Goal: Task Accomplishment & Management: Manage account settings

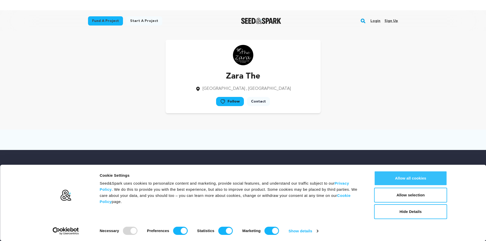
click at [427, 175] on button "Allow all cookies" at bounding box center [410, 178] width 73 height 15
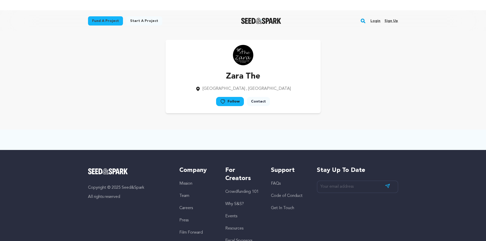
click at [390, 21] on link "Sign up" at bounding box center [391, 21] width 14 height 8
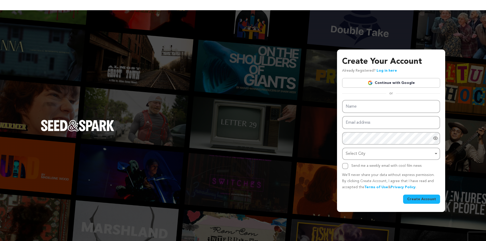
click at [377, 80] on link "Continue with Google" at bounding box center [391, 83] width 98 height 10
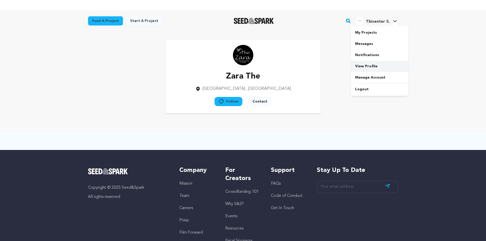
click at [369, 66] on link "View Profile" at bounding box center [379, 66] width 57 height 11
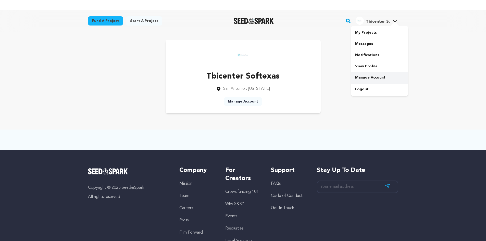
click at [368, 77] on link "Manage Account" at bounding box center [379, 77] width 57 height 11
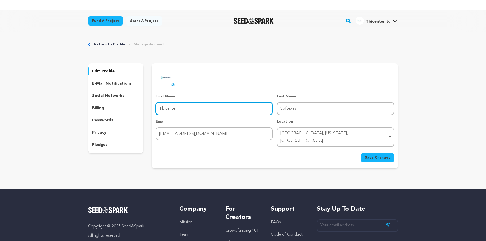
click at [208, 108] on input "Tbicenter" at bounding box center [214, 108] width 117 height 13
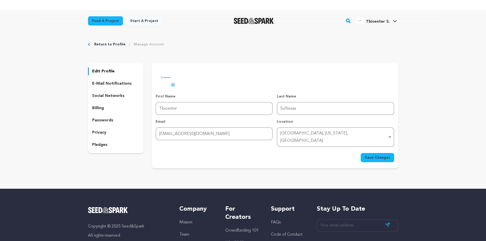
click at [367, 155] on span "Save Changes" at bounding box center [377, 157] width 25 height 5
click at [144, 44] on link "Manage Account" at bounding box center [149, 44] width 30 height 5
click at [397, 23] on div at bounding box center [395, 24] width 10 height 5
click at [372, 67] on link "View Profile" at bounding box center [379, 66] width 57 height 11
